Goal: Check status: Check status

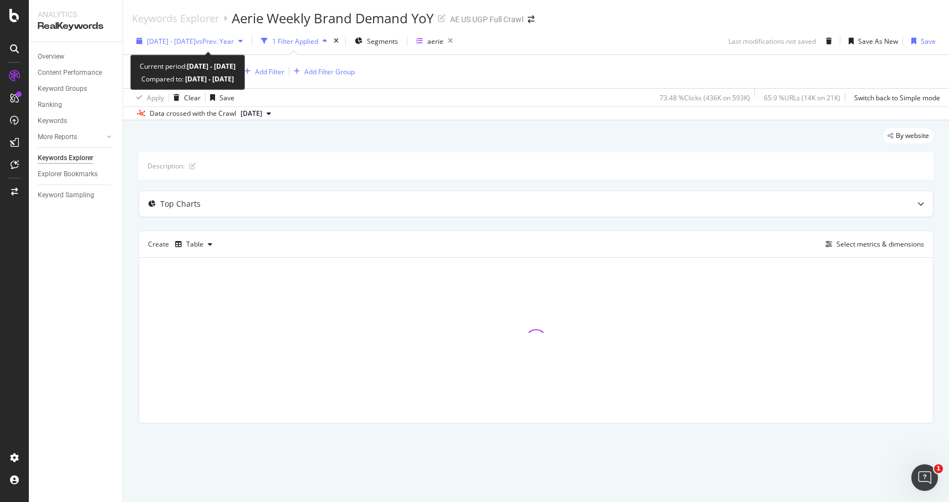
click at [196, 42] on span "[DATE] - [DATE]" at bounding box center [171, 41] width 49 height 9
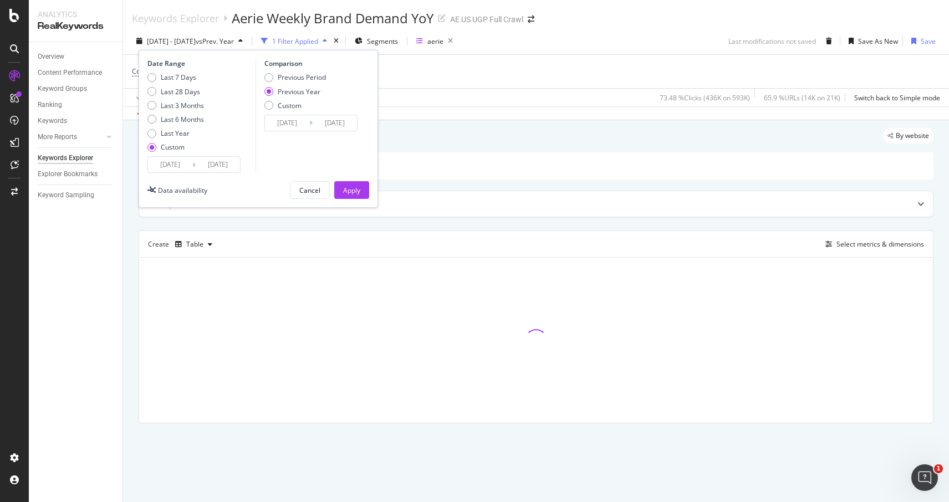
click at [173, 166] on input "[DATE]" at bounding box center [170, 165] width 44 height 16
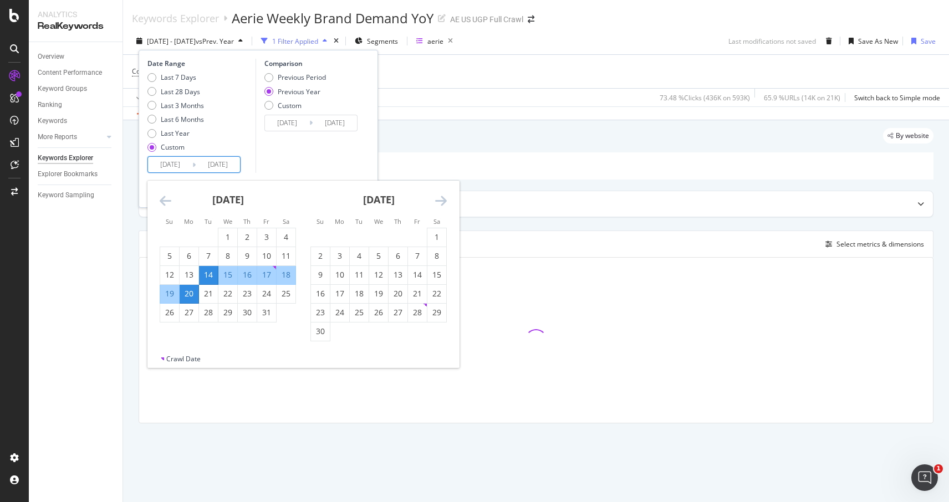
click at [439, 197] on icon "Move forward to switch to the next month." at bounding box center [441, 200] width 12 height 13
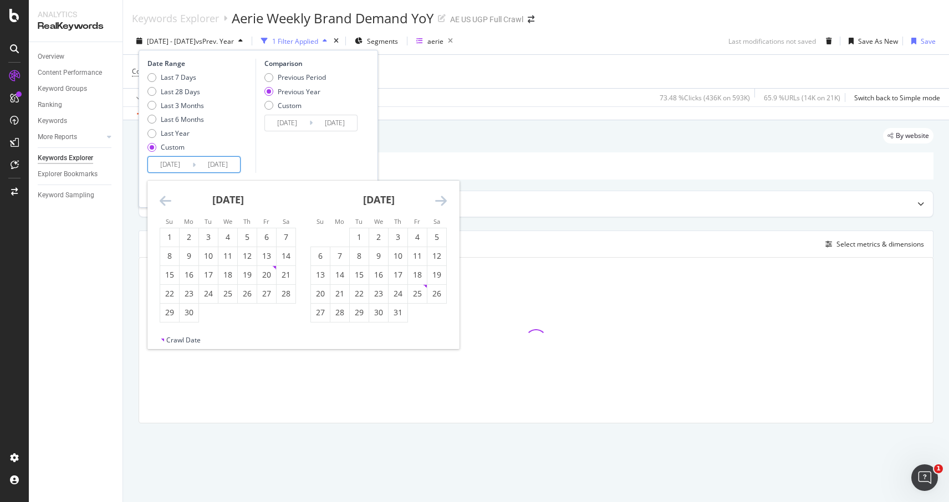
click at [439, 197] on icon "Move forward to switch to the next month." at bounding box center [441, 200] width 12 height 13
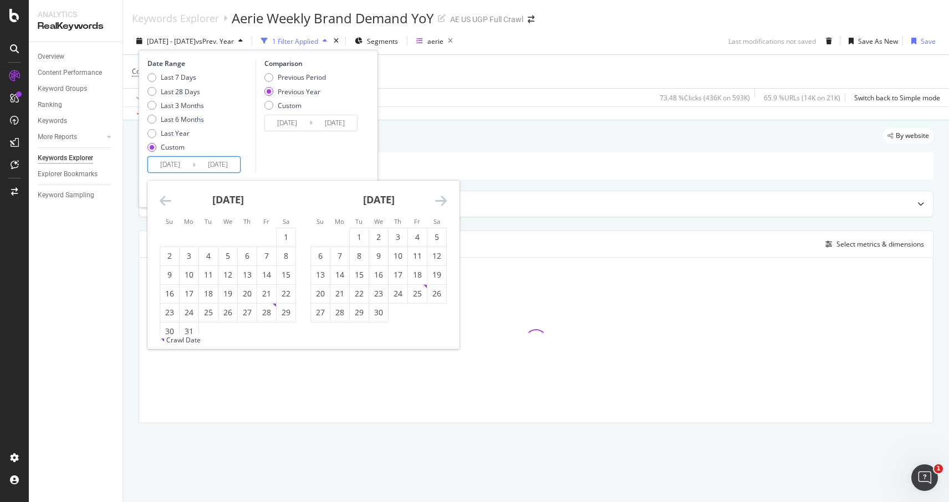
click at [439, 197] on icon "Move forward to switch to the next month." at bounding box center [441, 200] width 12 height 13
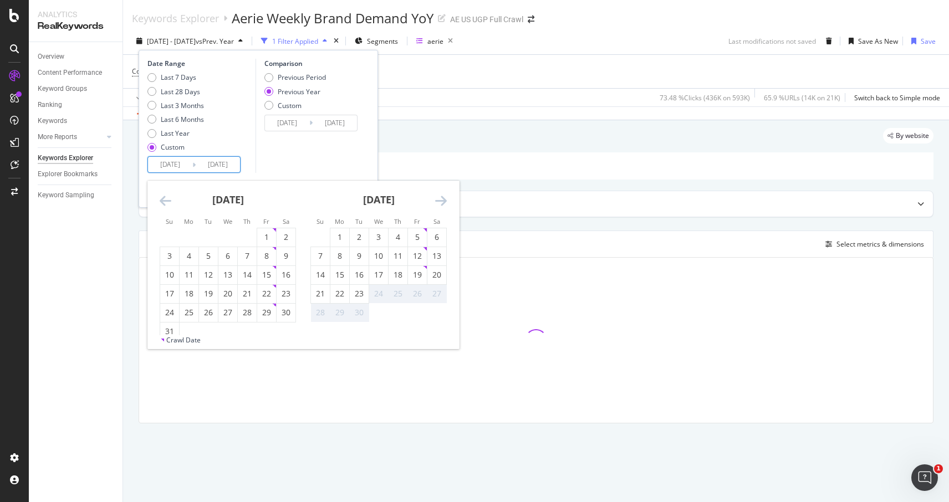
click at [439, 197] on icon "Move forward to switch to the next month." at bounding box center [441, 200] width 12 height 13
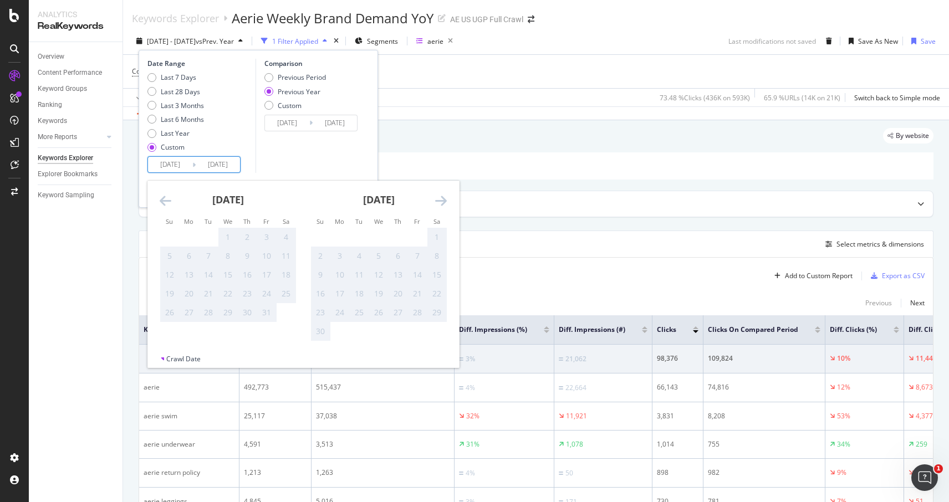
click at [165, 199] on icon "Move backward to switch to the previous month." at bounding box center [166, 200] width 12 height 13
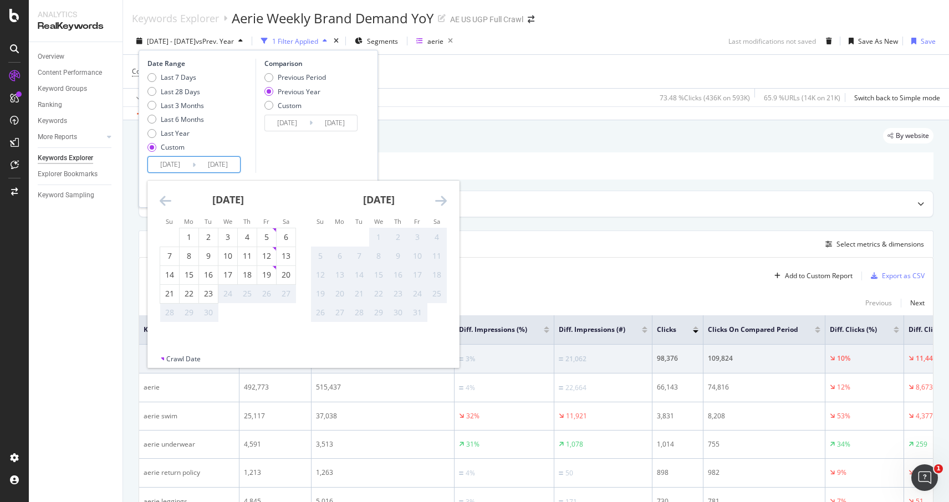
click at [165, 199] on icon "Move backward to switch to the previous month." at bounding box center [166, 200] width 12 height 13
click at [352, 296] on div "23" at bounding box center [359, 293] width 19 height 11
type input "[DATE]"
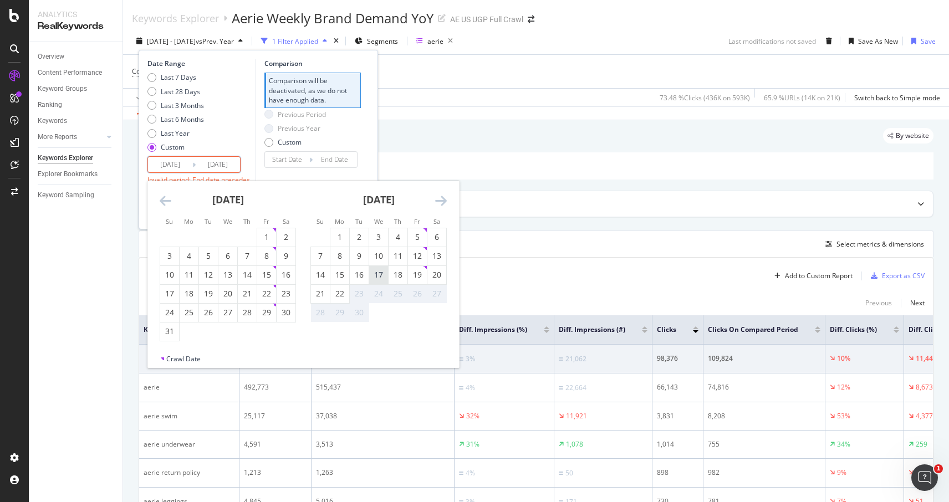
click at [377, 277] on div "17" at bounding box center [378, 274] width 19 height 11
click at [355, 278] on div "16" at bounding box center [359, 274] width 19 height 11
type input "[DATE]"
click at [340, 288] on div "22" at bounding box center [339, 293] width 19 height 11
type input "[DATE]"
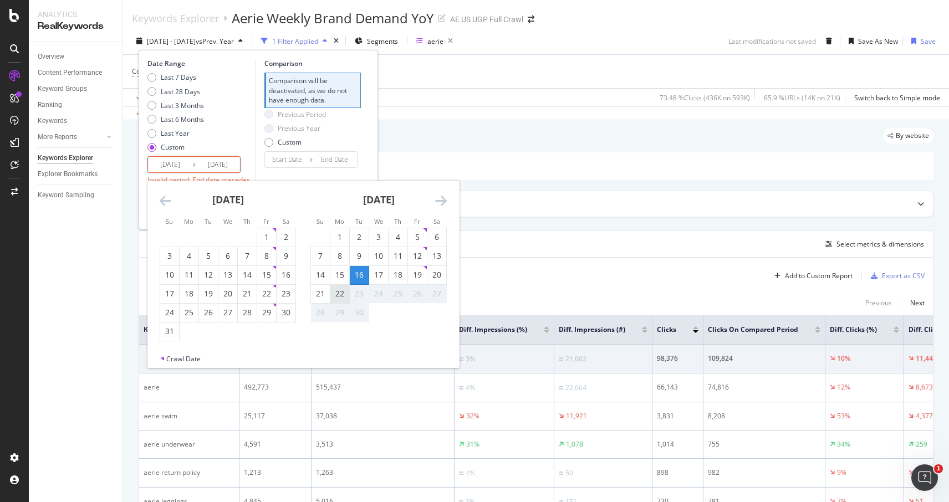
type input "[DATE]"
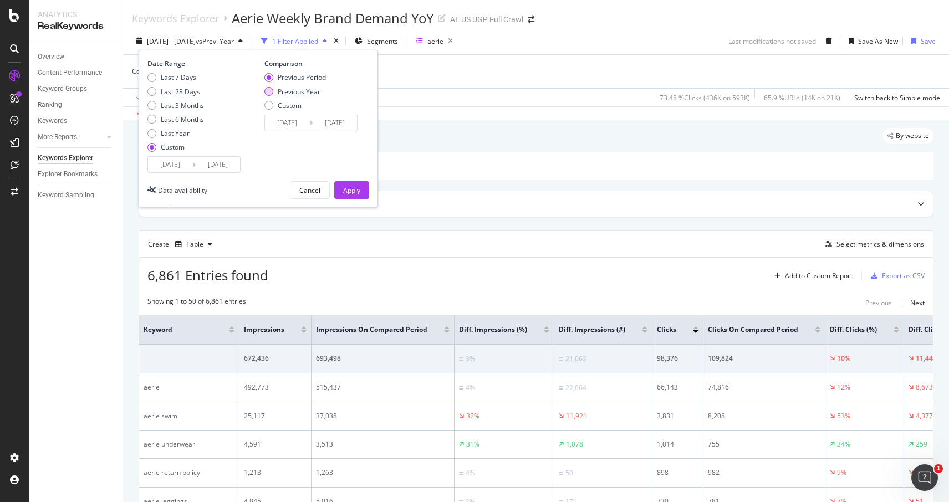
click at [307, 91] on div "Previous Year" at bounding box center [299, 91] width 43 height 9
type input "[DATE]"
click at [350, 194] on div "Apply" at bounding box center [351, 190] width 17 height 9
